Goal: Check status: Verify the current state of an ongoing process or item

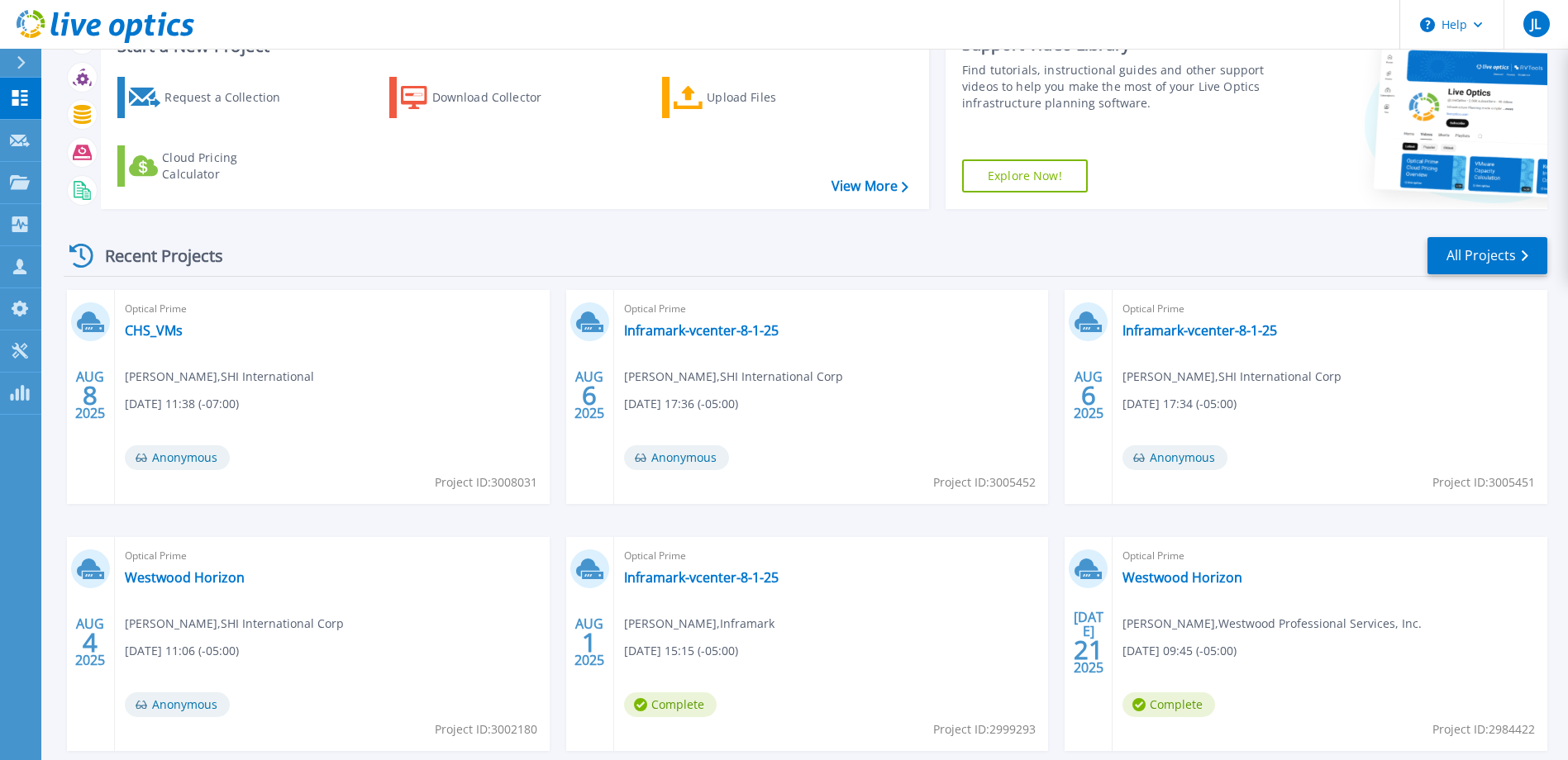
scroll to position [155, 0]
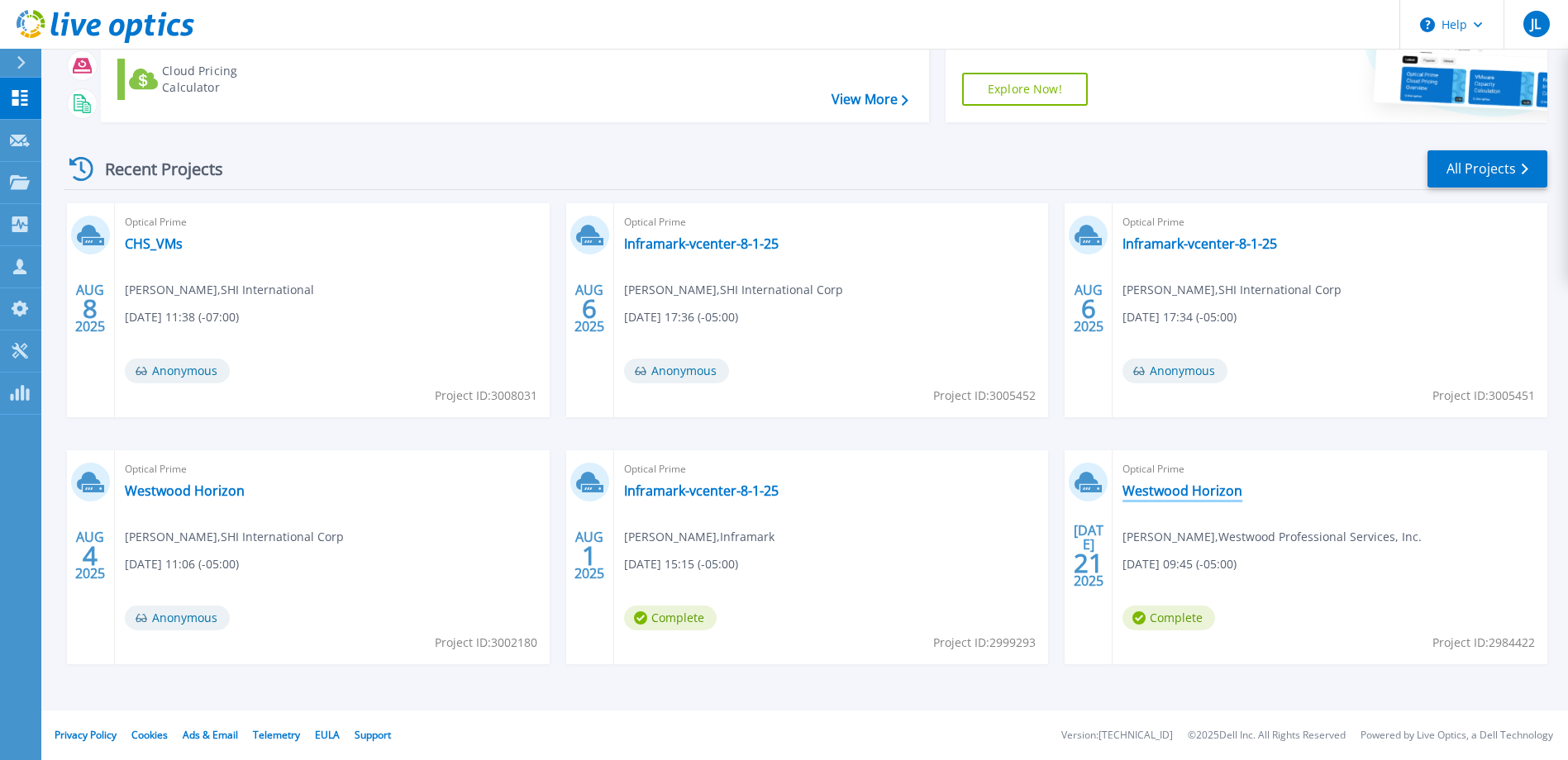
click at [1204, 496] on link "Westwood Horizon" at bounding box center [1182, 491] width 120 height 17
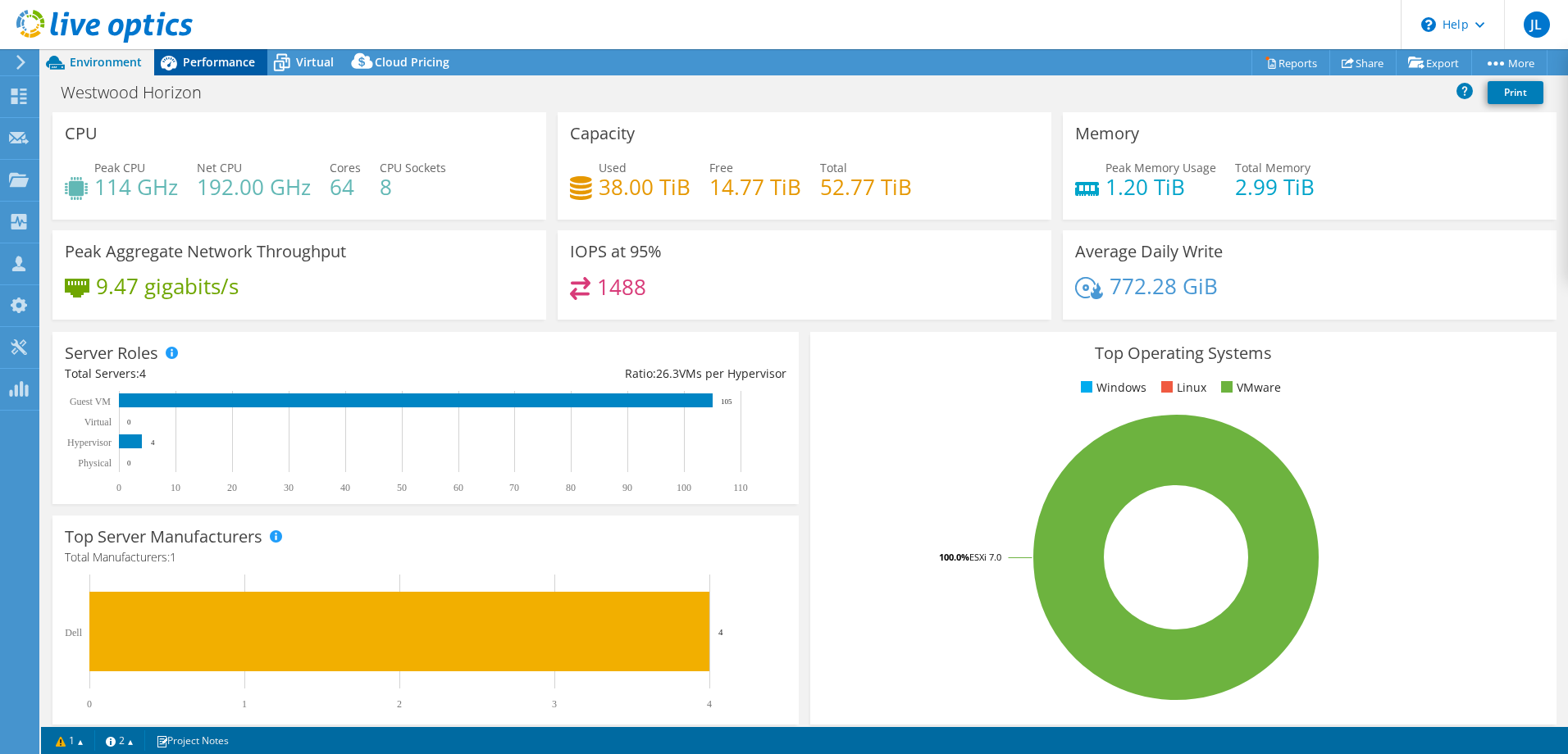
click at [235, 64] on span "Performance" at bounding box center [219, 62] width 72 height 16
select select "USEast"
select select "USD"
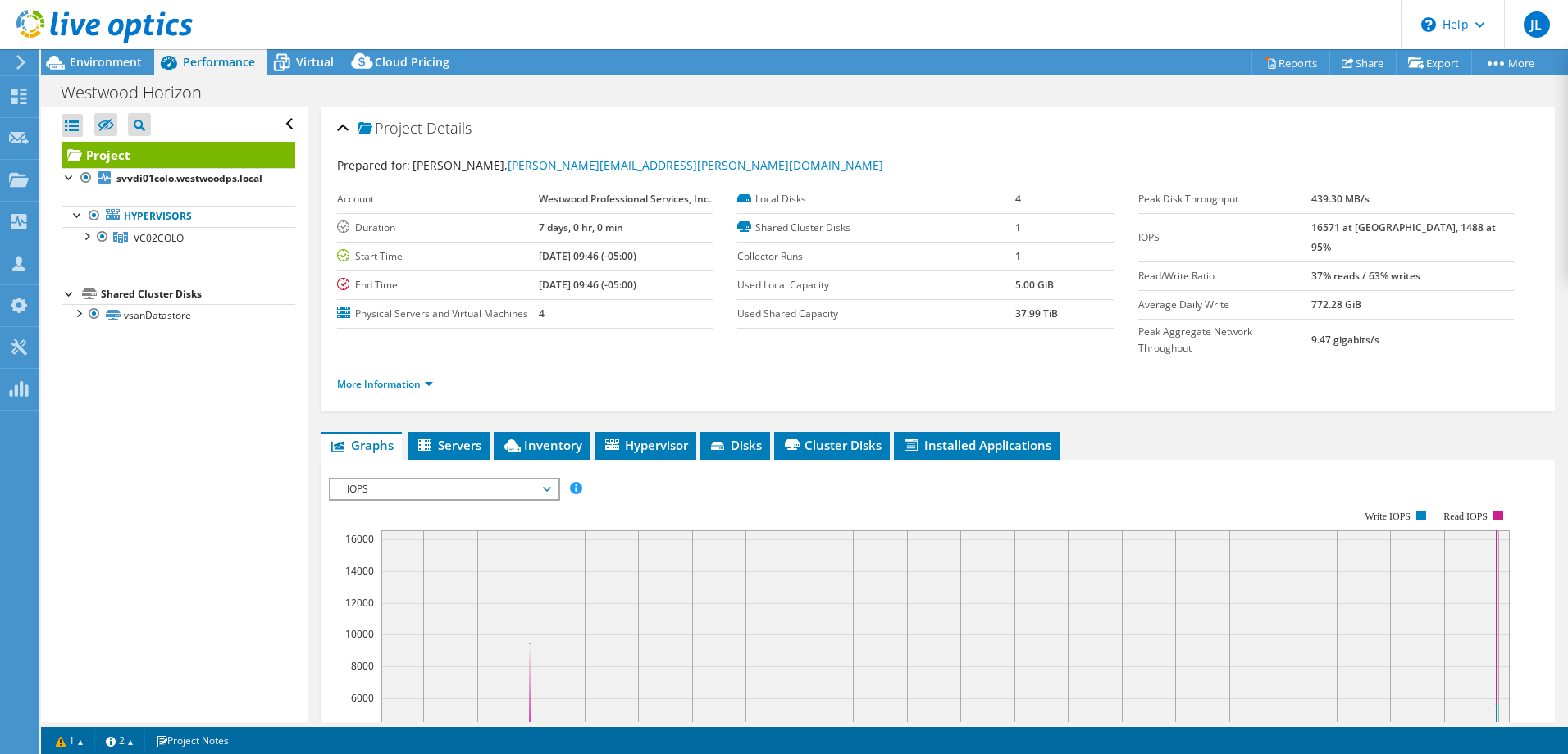
click at [110, 53] on div at bounding box center [96, 27] width 192 height 55
click at [82, 64] on span "Environment" at bounding box center [106, 62] width 72 height 16
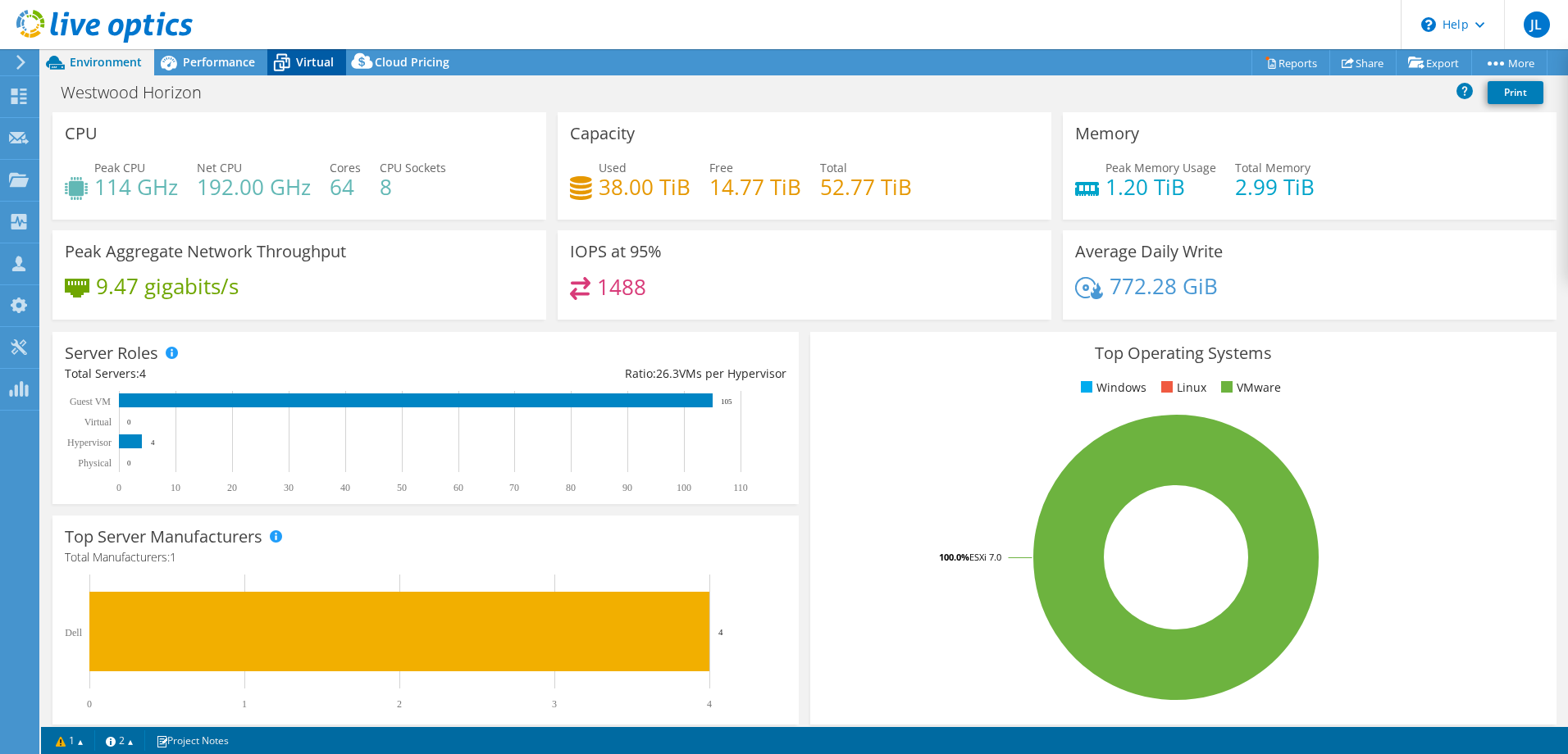
click at [311, 63] on span "Virtual" at bounding box center [315, 62] width 37 height 16
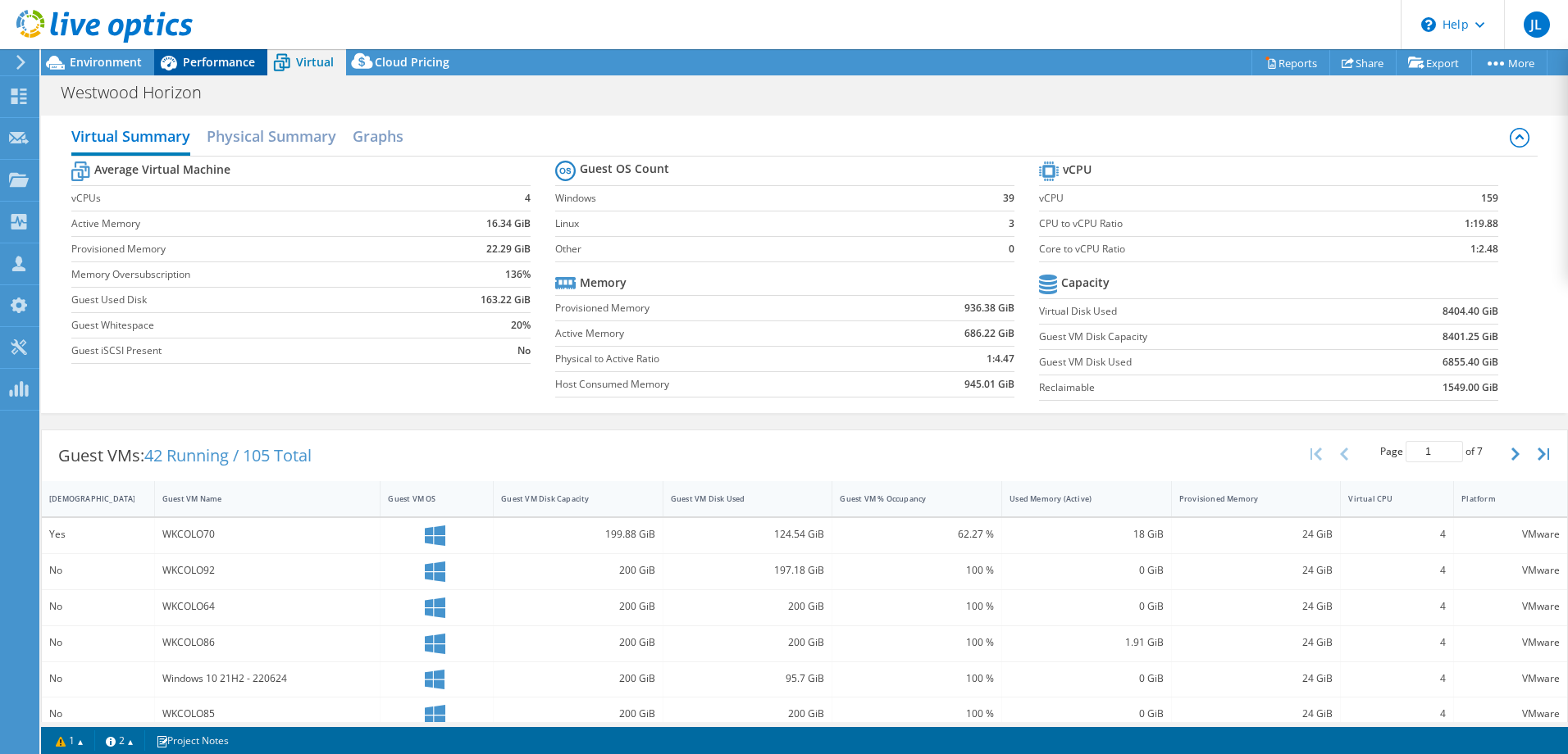
click at [185, 61] on span "Performance" at bounding box center [219, 62] width 72 height 16
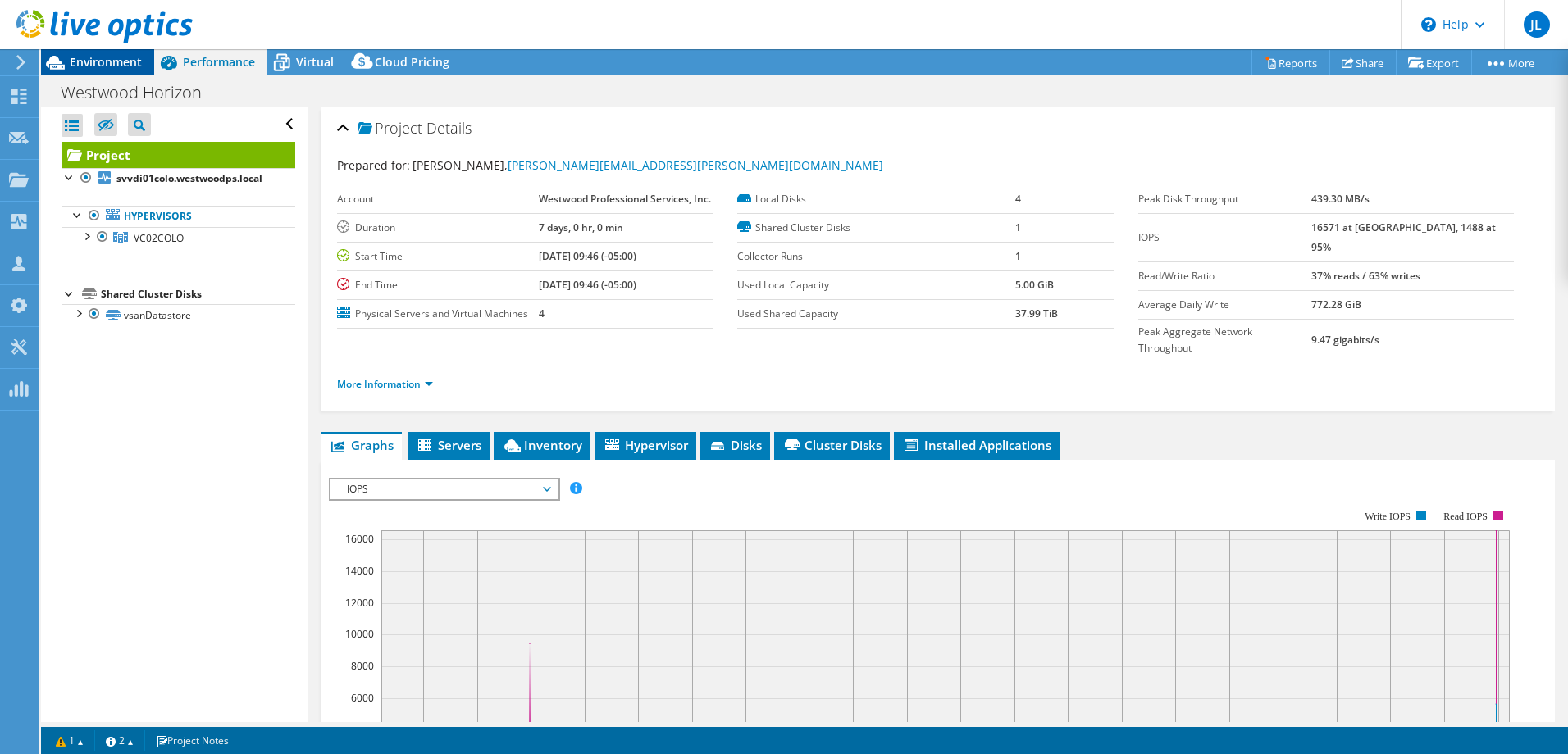
click at [107, 57] on span "Environment" at bounding box center [106, 62] width 72 height 16
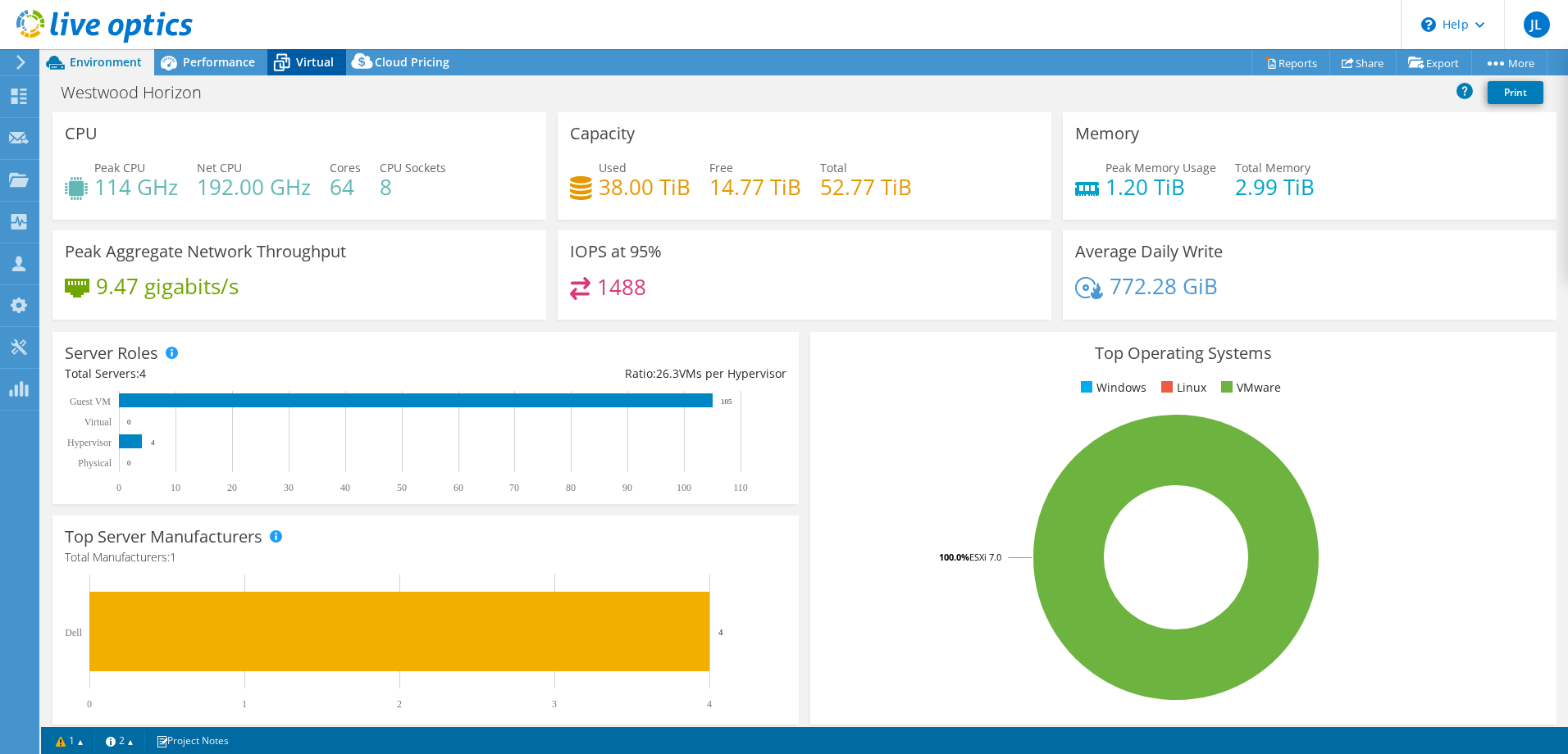
drag, startPoint x: 263, startPoint y: 66, endPoint x: 278, endPoint y: 66, distance: 15.0
click at [266, 66] on div "Environment Performance Virtual Upgrades Cloud Pricing" at bounding box center [251, 63] width 421 height 26
click at [284, 66] on icon at bounding box center [281, 63] width 29 height 29
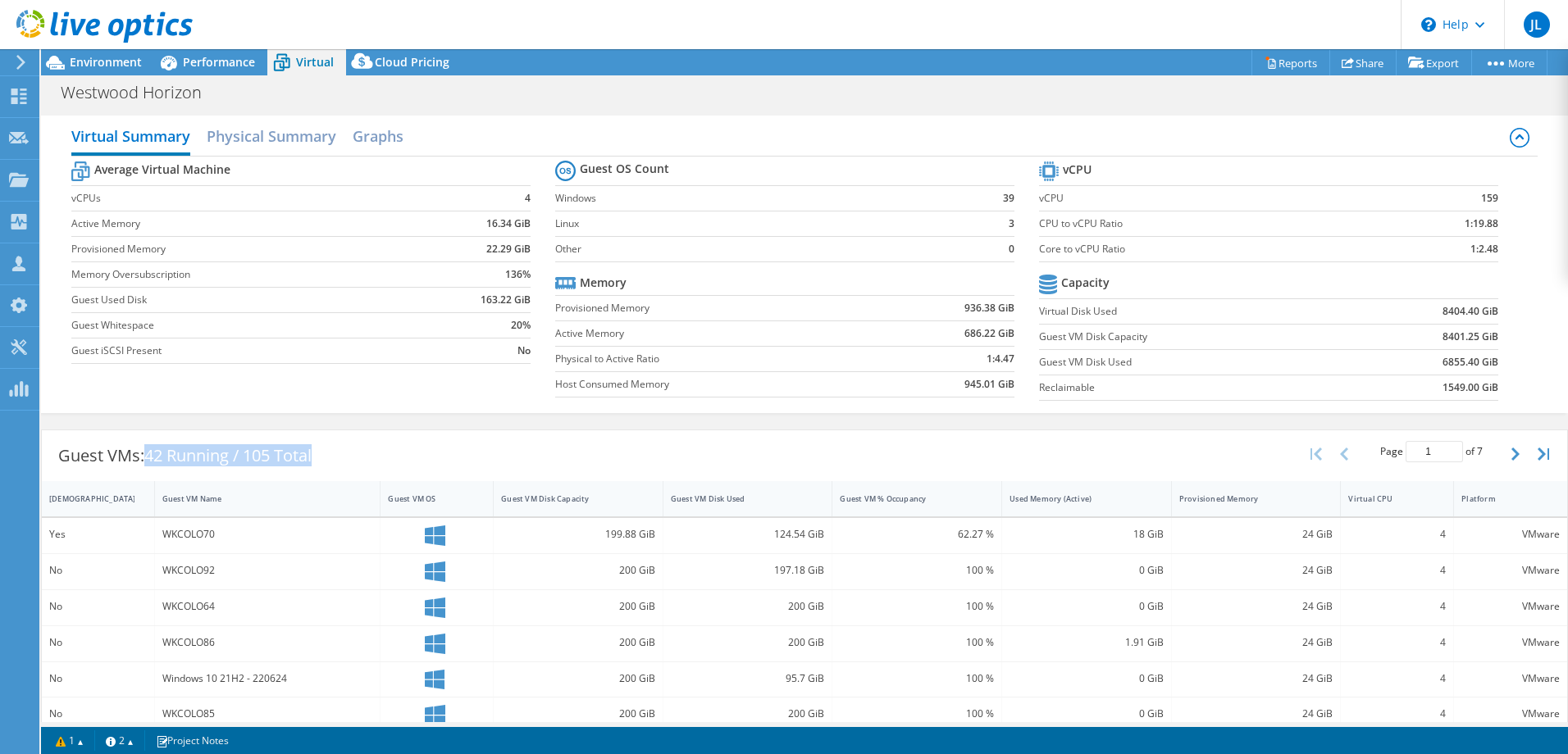
drag, startPoint x: 148, startPoint y: 458, endPoint x: 371, endPoint y: 448, distance: 223.2
click at [360, 449] on div "Guest VMs: 42 Running / 105 Total Page 1 of 7 5 rows 10 rows 20 rows 25 rows 50…" at bounding box center [805, 456] width 1525 height 50
click at [1542, 451] on button "button" at bounding box center [1545, 453] width 28 height 31
type input "7"
